Goal: Task Accomplishment & Management: Complete application form

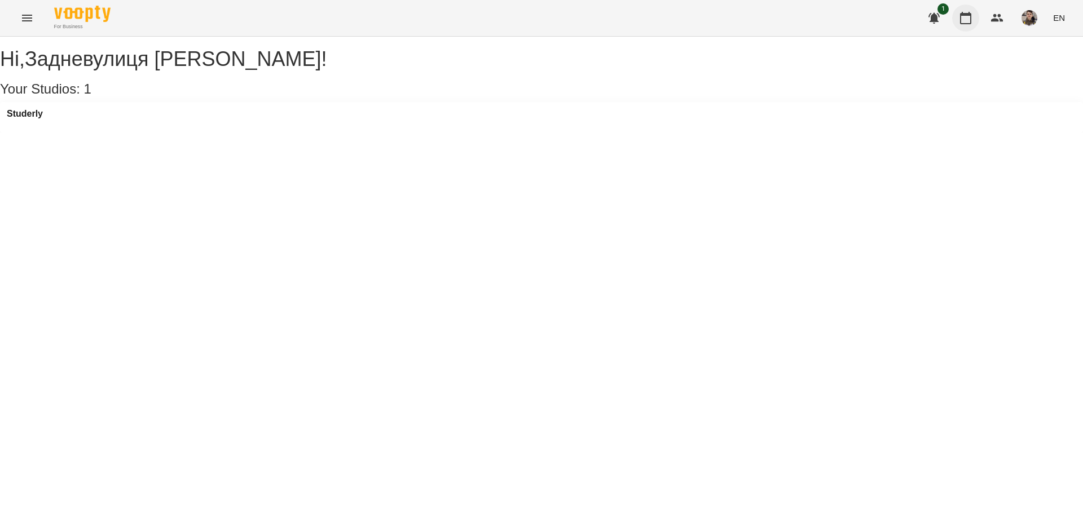
click at [958, 19] on button "button" at bounding box center [965, 18] width 27 height 27
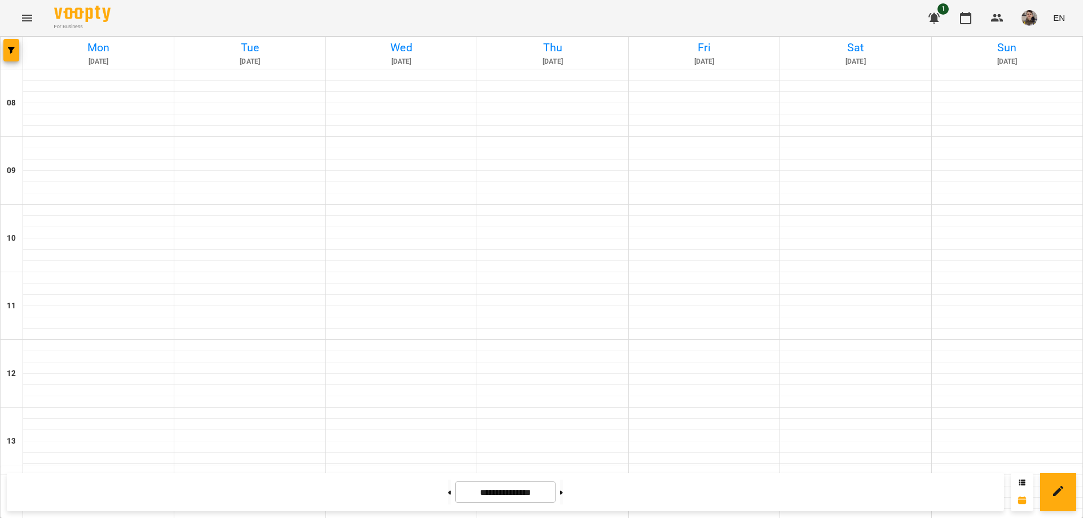
scroll to position [403, 0]
click at [563, 487] on button at bounding box center [561, 492] width 3 height 25
type input "**********"
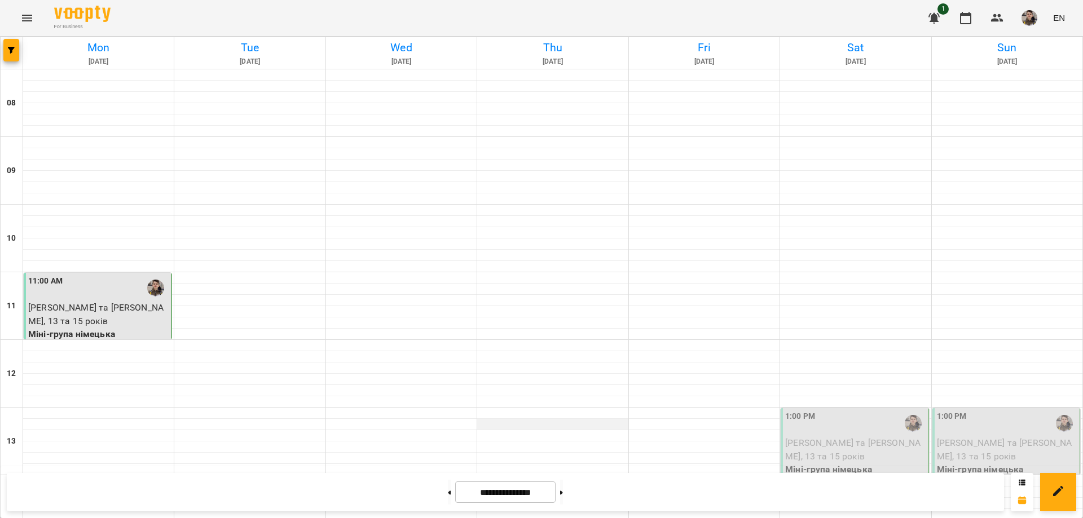
scroll to position [177, 0]
click at [768, 430] on div at bounding box center [704, 435] width 151 height 11
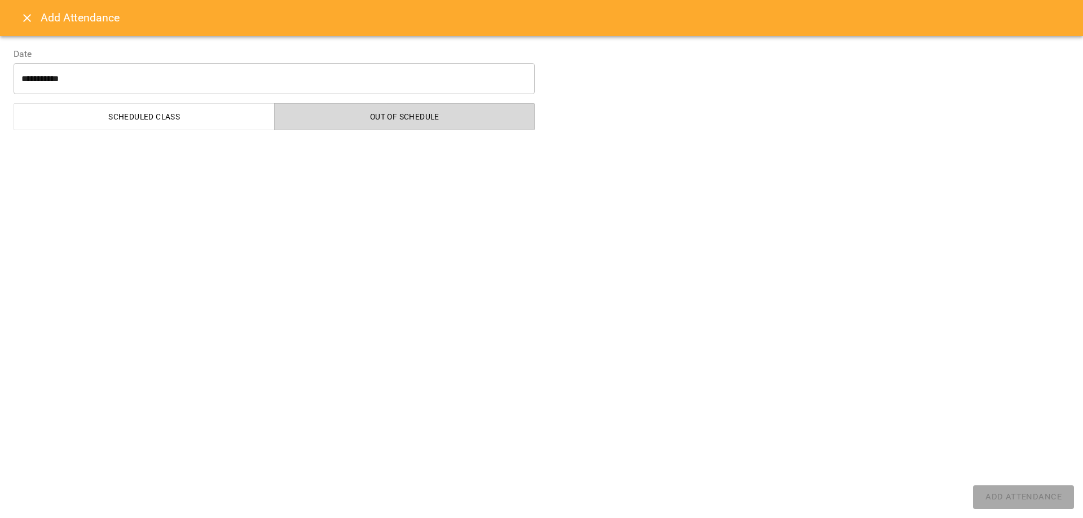
select select "**********"
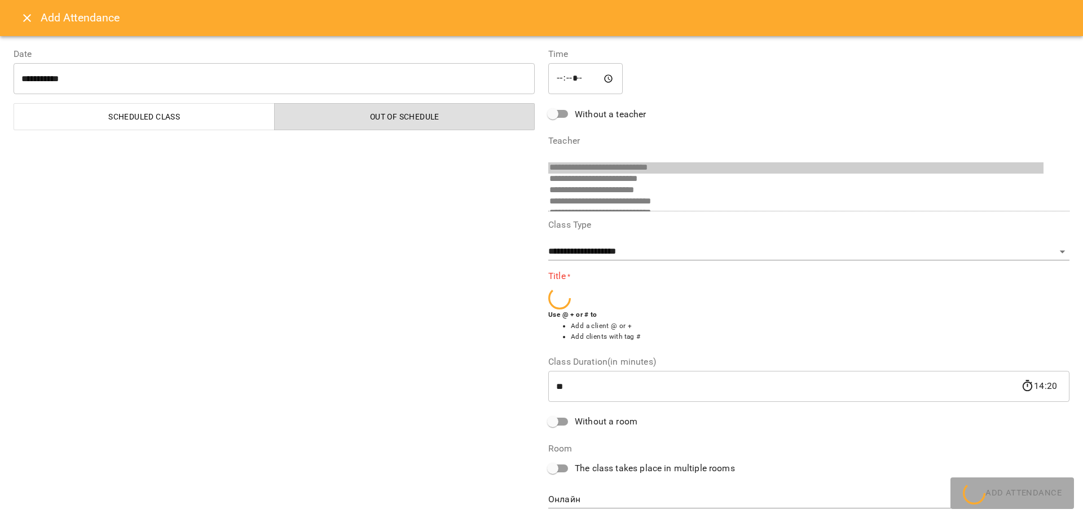
scroll to position [64, 0]
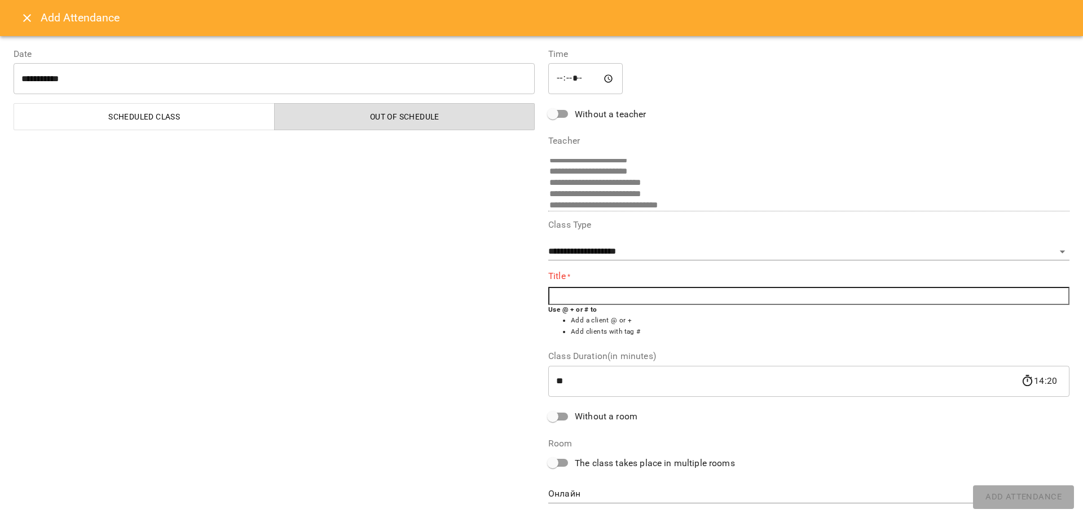
click at [27, 20] on icon "Close" at bounding box center [27, 18] width 14 height 14
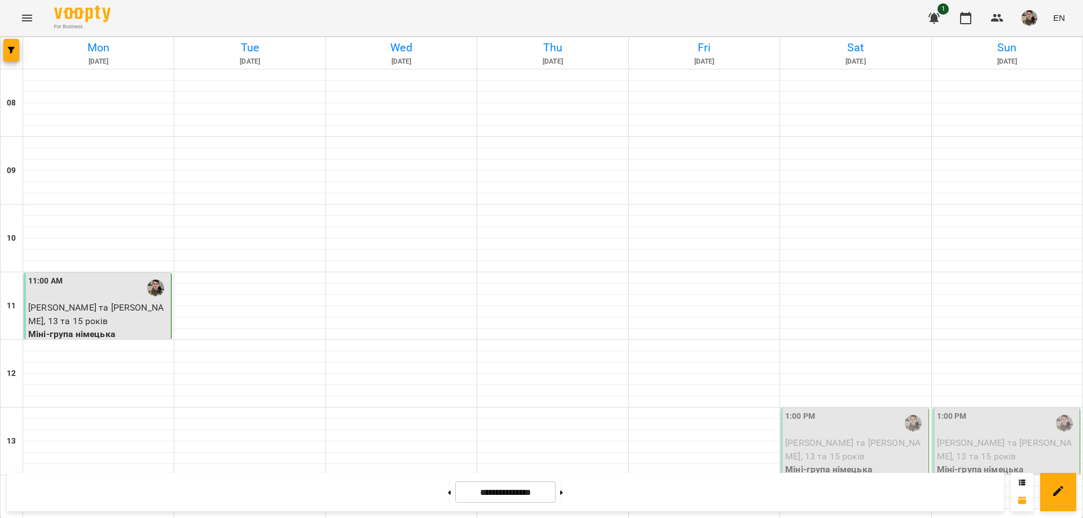
click at [846, 437] on p "[PERSON_NAME] та [PERSON_NAME], 13 та 15 років" at bounding box center [855, 450] width 140 height 27
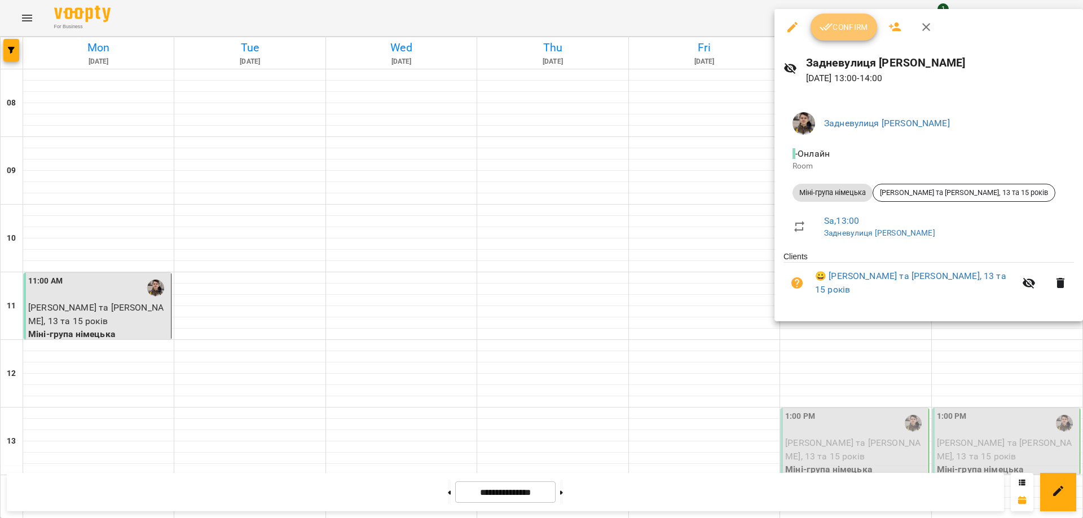
click at [864, 19] on button "Confirm" at bounding box center [844, 27] width 67 height 27
